Goal: Information Seeking & Learning: Learn about a topic

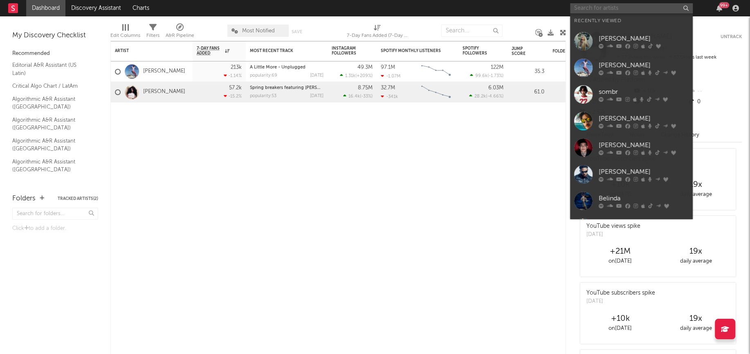
click at [636, 8] on input "text" at bounding box center [631, 8] width 123 height 10
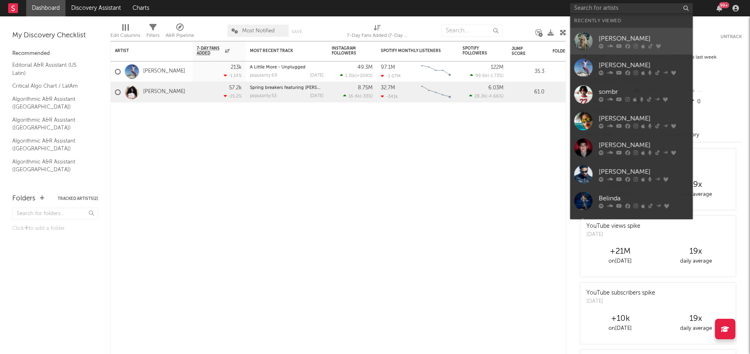
click at [587, 38] on div at bounding box center [583, 41] width 18 height 18
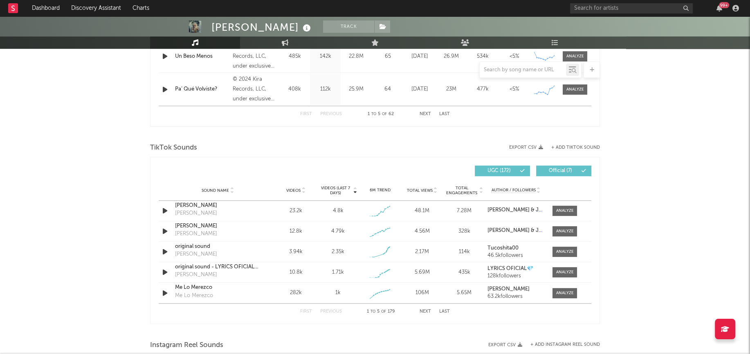
select select "6m"
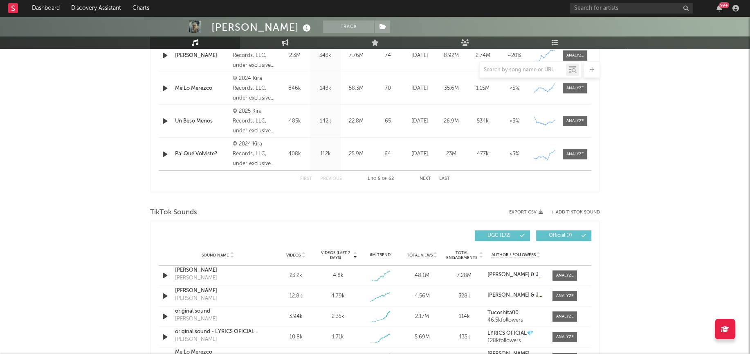
scroll to position [467, 0]
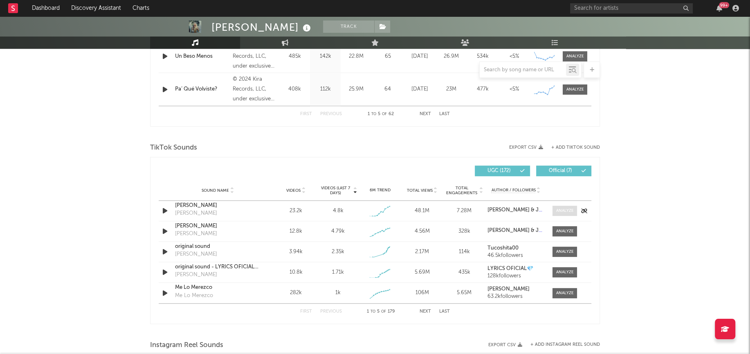
click at [559, 207] on div at bounding box center [565, 210] width 18 height 6
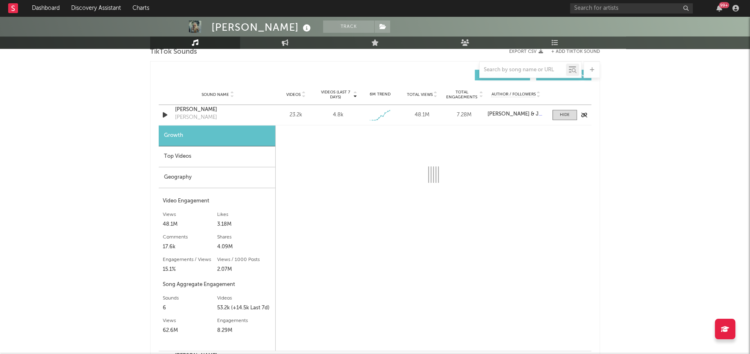
select select "1w"
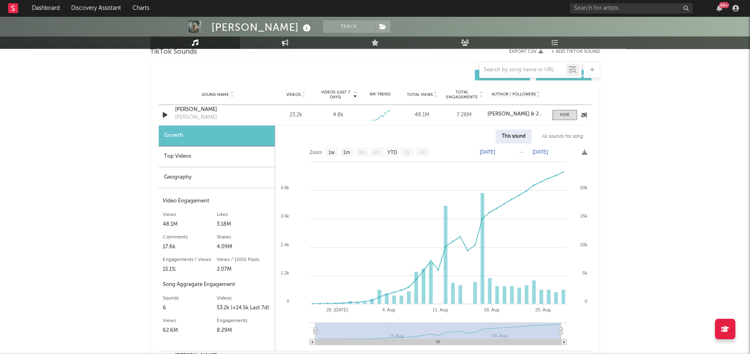
scroll to position [569, 0]
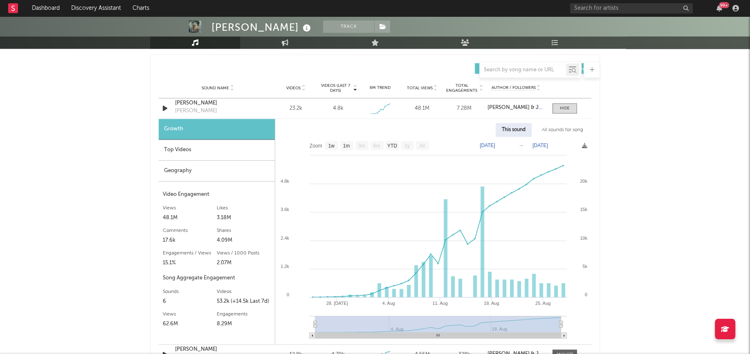
click at [559, 128] on div "All sounds for song" at bounding box center [563, 130] width 54 height 14
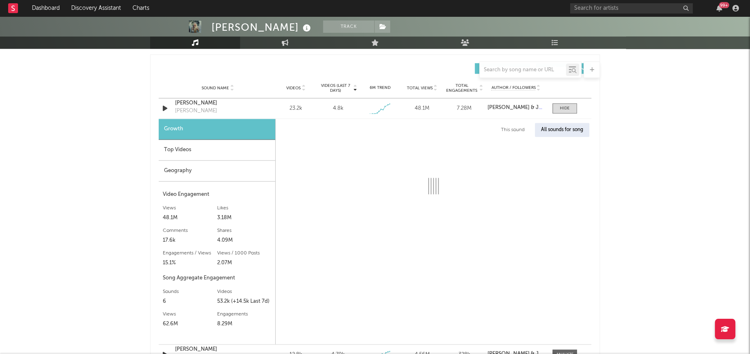
select select "1w"
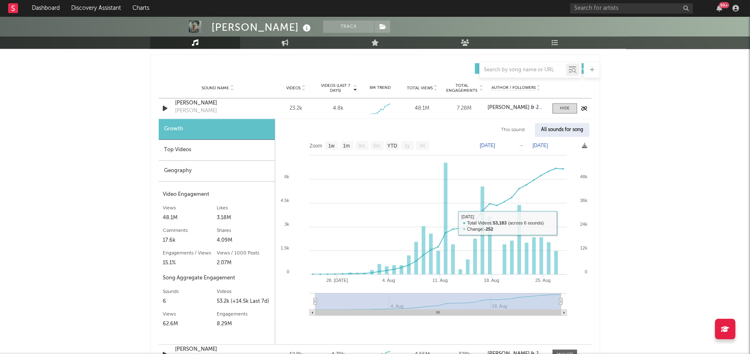
click at [563, 100] on div "Sound Name [PERSON_NAME] [PERSON_NAME] [PERSON_NAME] Videos 23.2k Videos (last …" at bounding box center [375, 108] width 433 height 20
click at [563, 105] on div at bounding box center [565, 108] width 10 height 6
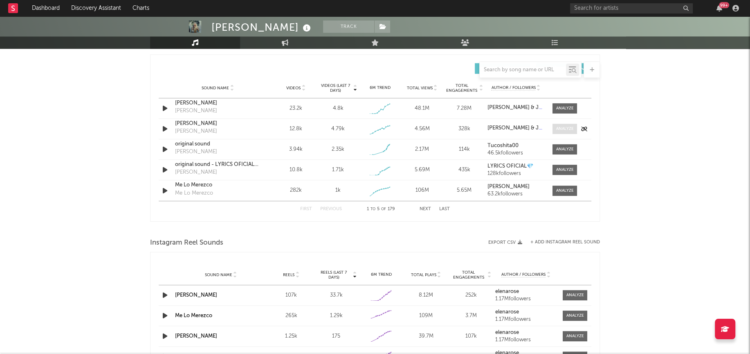
click at [561, 127] on div at bounding box center [565, 129] width 18 height 6
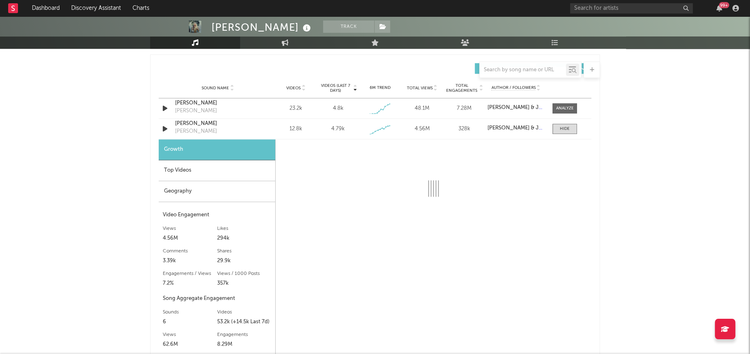
select select "1w"
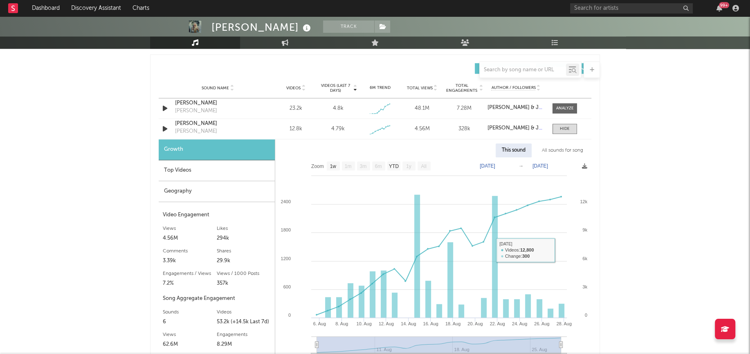
click at [561, 148] on div "All sounds for song" at bounding box center [563, 150] width 54 height 14
select select "1w"
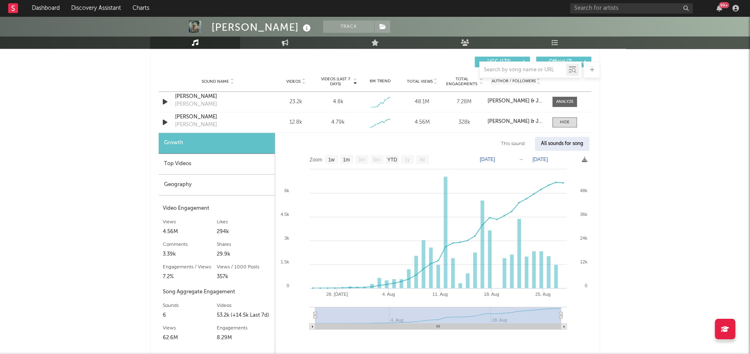
scroll to position [536, 0]
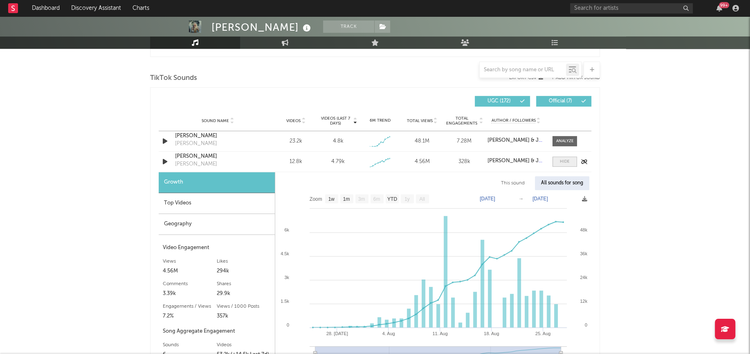
click at [570, 158] on div at bounding box center [565, 161] width 10 height 6
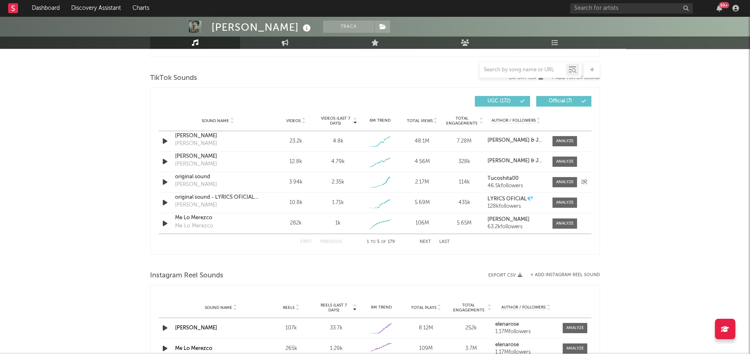
click at [572, 187] on div "Sound Name original sound [PERSON_NAME] Videos 3.94k Videos (last 7 days) 2.35k…" at bounding box center [375, 182] width 433 height 20
click at [570, 182] on div at bounding box center [565, 182] width 18 height 6
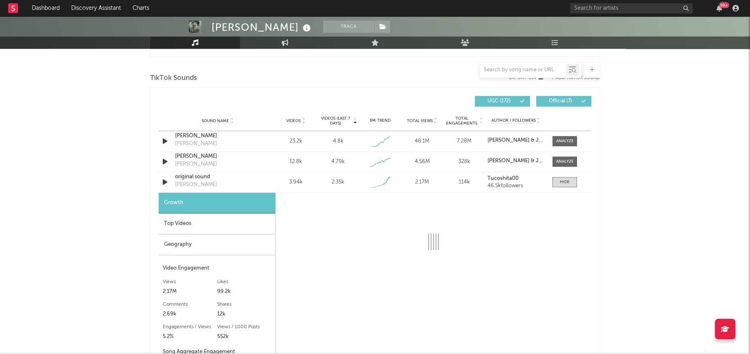
select select "1w"
